Goal: Communication & Community: Answer question/provide support

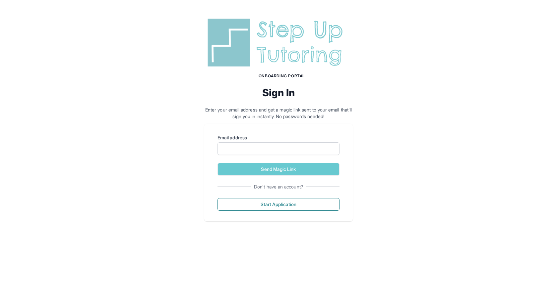
click at [298, 47] on img at bounding box center [278, 42] width 148 height 53
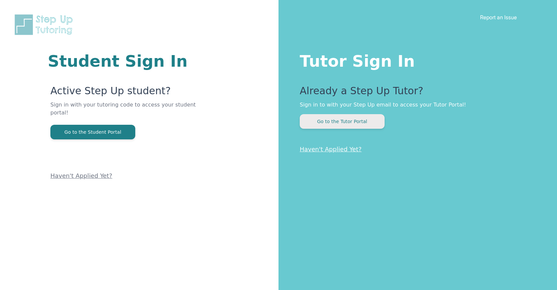
click at [349, 123] on button "Go to the Tutor Portal" at bounding box center [342, 121] width 85 height 15
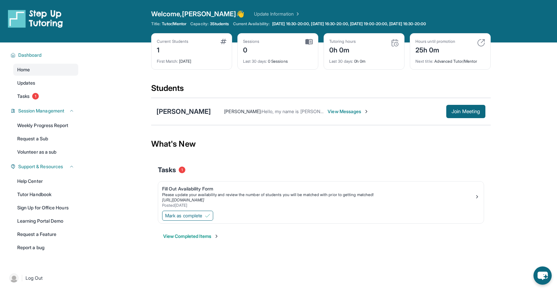
click at [359, 113] on span "View Messages" at bounding box center [347, 111] width 41 height 7
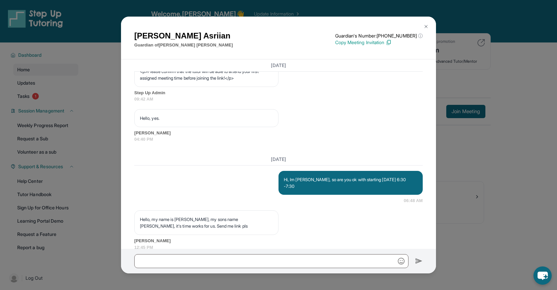
scroll to position [460, 0]
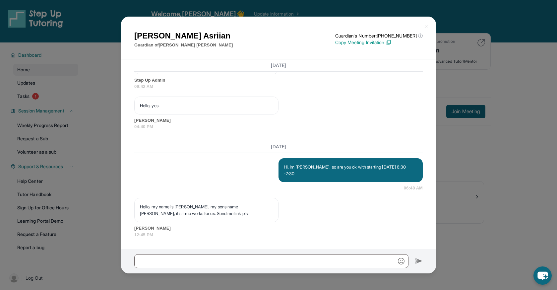
click at [424, 28] on img at bounding box center [425, 26] width 5 height 5
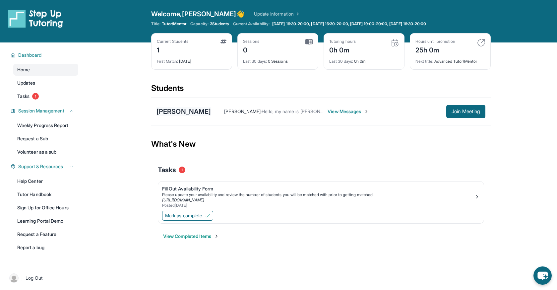
click at [201, 112] on div "[PERSON_NAME]" at bounding box center [183, 111] width 54 height 9
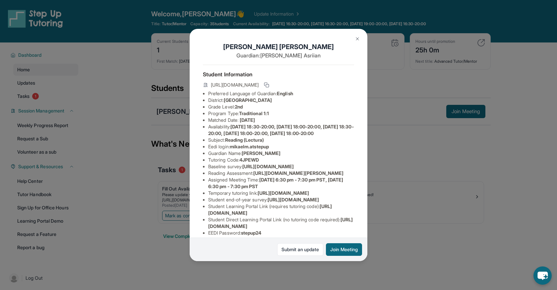
scroll to position [80, 0]
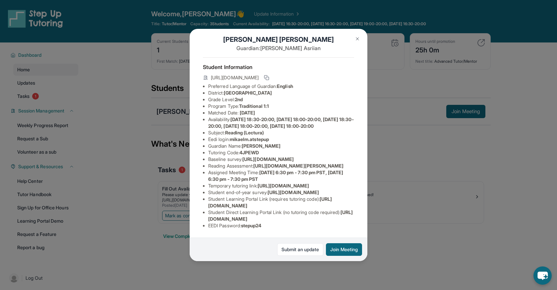
drag, startPoint x: 346, startPoint y: 219, endPoint x: 204, endPoint y: 218, distance: 141.8
click at [204, 218] on ul "Preferred Language of Guardian: English District: Glendale Unified School Distr…" at bounding box center [278, 156] width 151 height 146
